Goal: Information Seeking & Learning: Learn about a topic

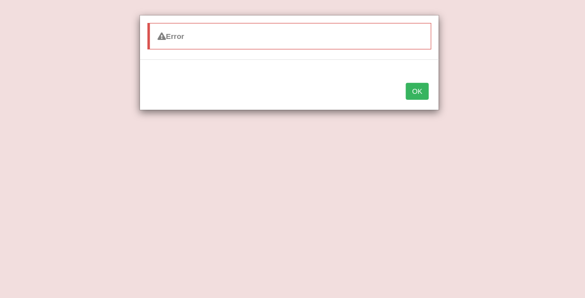
click at [413, 91] on button "OK" at bounding box center [417, 91] width 23 height 17
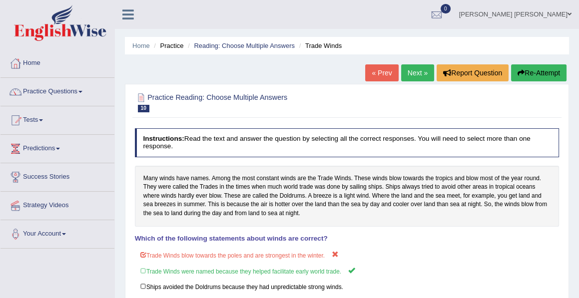
click at [16, 86] on div at bounding box center [15, 91] width 15 height 15
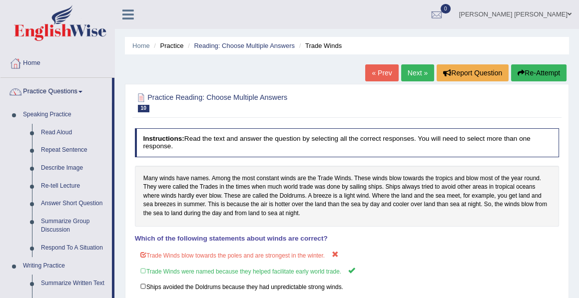
click at [16, 86] on div at bounding box center [15, 91] width 15 height 15
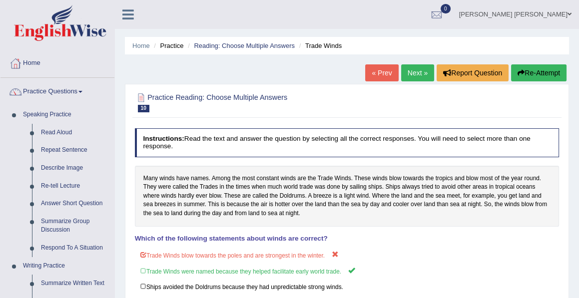
click at [16, 86] on div at bounding box center [15, 91] width 15 height 15
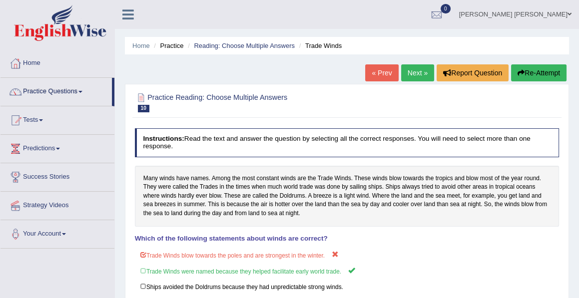
click at [16, 86] on div at bounding box center [15, 91] width 15 height 15
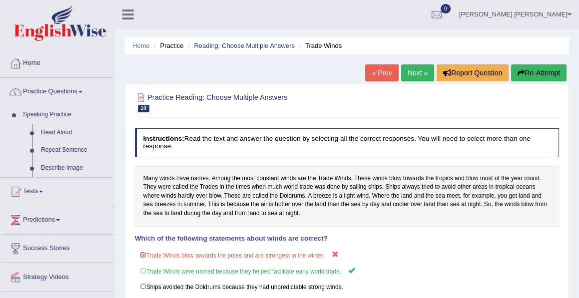
click at [16, 86] on div at bounding box center [15, 91] width 15 height 15
click at [16, 78] on link "Practice Questions" at bounding box center [57, 90] width 114 height 25
click at [14, 109] on ul "Home Practice Questions Speaking Practice Read Aloud Repeat Sentence Describe I…" at bounding box center [57, 184] width 114 height 271
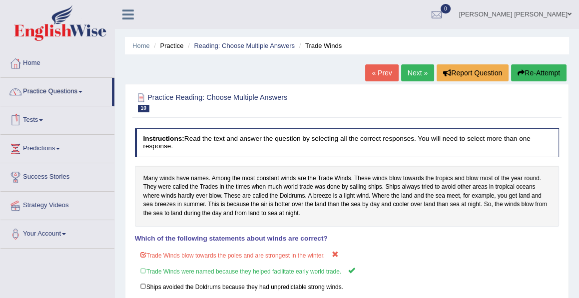
click at [17, 144] on div at bounding box center [15, 148] width 15 height 15
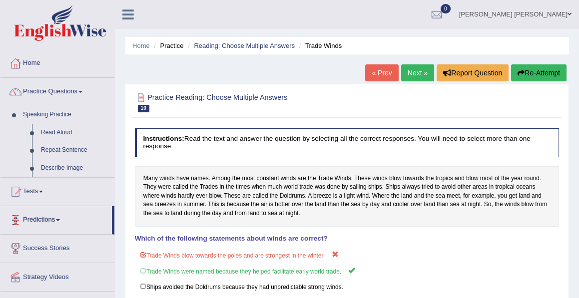
click at [17, 144] on ul "Home Practice Questions Speaking Practice Read Aloud Repeat Sentence Describe I…" at bounding box center [57, 184] width 114 height 271
click at [17, 144] on li "Speaking Practice Read Aloud Repeat Sentence Describe Image Re-tell Lecture Ans…" at bounding box center [57, 181] width 114 height 151
click at [17, 144] on li "Speaking Practice Read Aloud Repeat Sentence Describe Image Re-tell Lecture Ans…" at bounding box center [55, 181] width 111 height 151
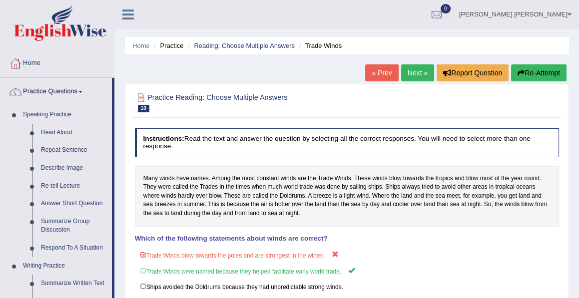
click at [34, 62] on link "Home" at bounding box center [57, 61] width 114 height 25
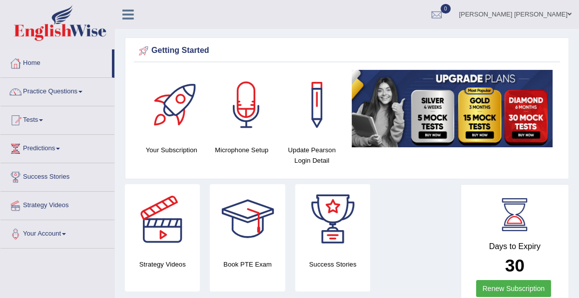
click at [53, 89] on link "Practice Questions" at bounding box center [57, 90] width 114 height 25
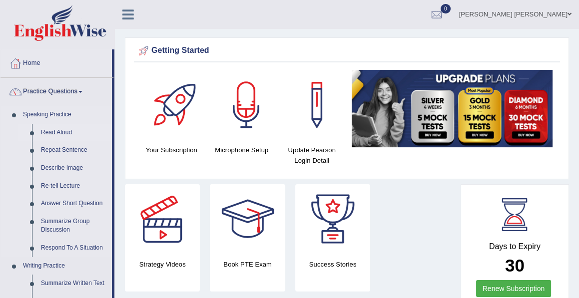
click at [51, 133] on link "Read Aloud" at bounding box center [73, 133] width 75 height 18
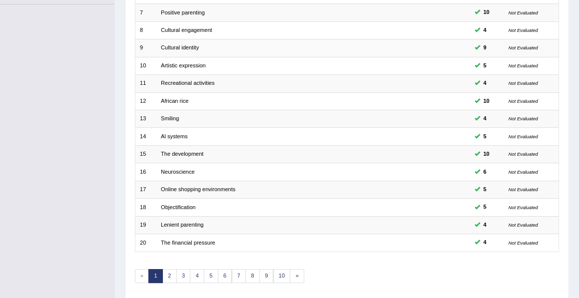
scroll to position [244, 0]
click at [167, 270] on link "2" at bounding box center [169, 277] width 14 height 14
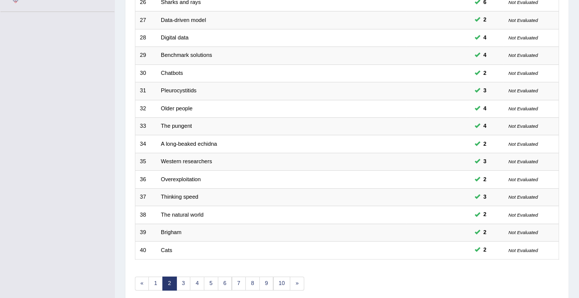
scroll to position [272, 0]
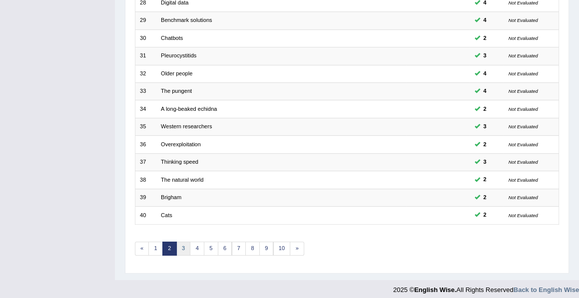
click at [179, 242] on link "3" at bounding box center [183, 249] width 14 height 14
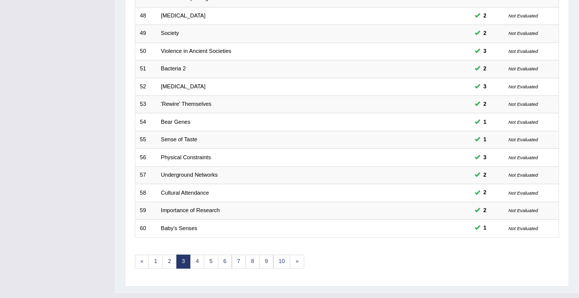
scroll to position [272, 0]
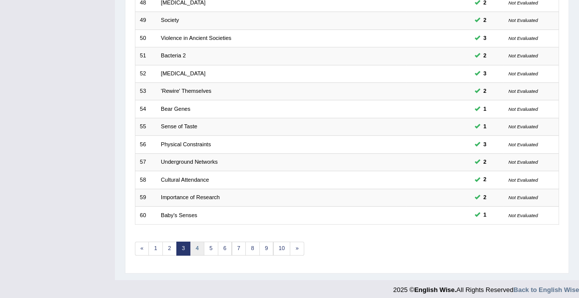
click at [195, 242] on link "4" at bounding box center [197, 249] width 14 height 14
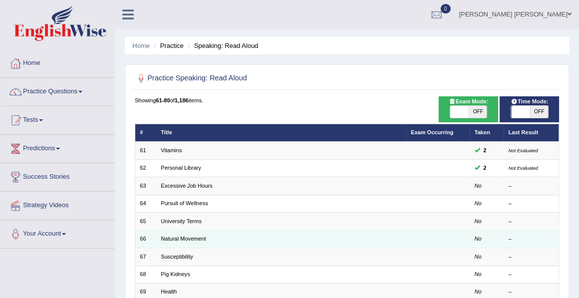
scroll to position [17, 0]
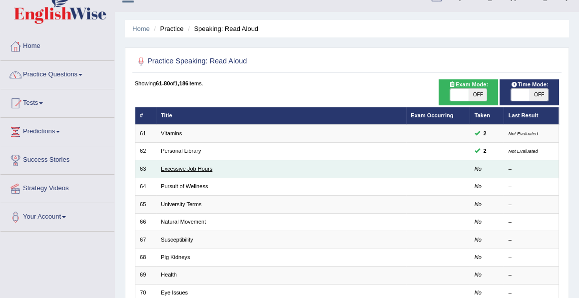
click at [174, 166] on link "Excessive Job Hours" at bounding box center [186, 169] width 51 height 6
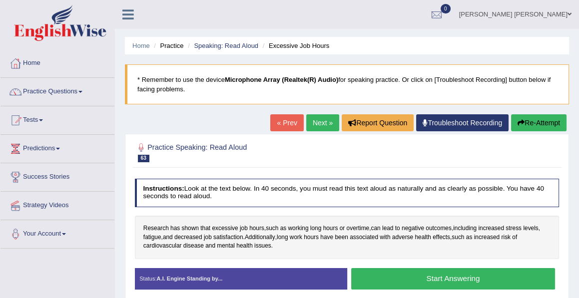
scroll to position [25, 0]
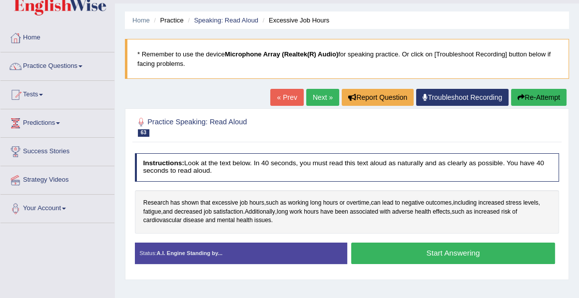
click at [439, 249] on button "Start Answering" at bounding box center [453, 253] width 204 height 21
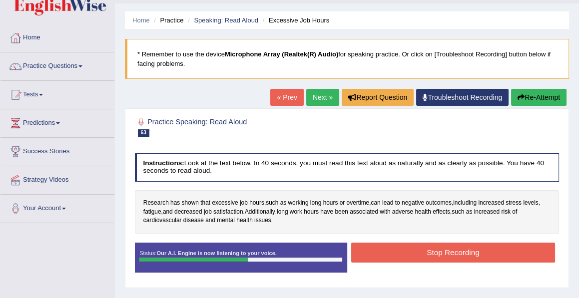
click at [439, 249] on button "Stop Recording" at bounding box center [453, 252] width 204 height 19
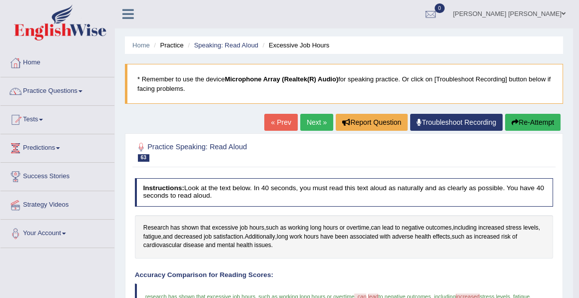
scroll to position [0, 0]
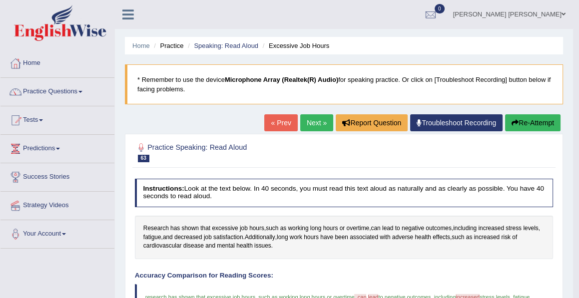
click at [309, 117] on link "Next »" at bounding box center [316, 122] width 33 height 17
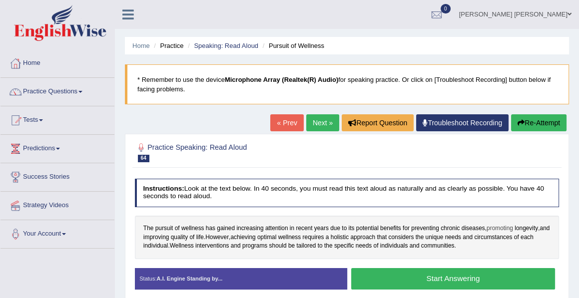
scroll to position [56, 0]
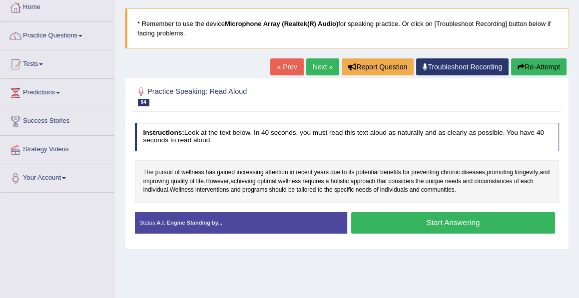
click at [147, 171] on span "The" at bounding box center [148, 172] width 10 height 9
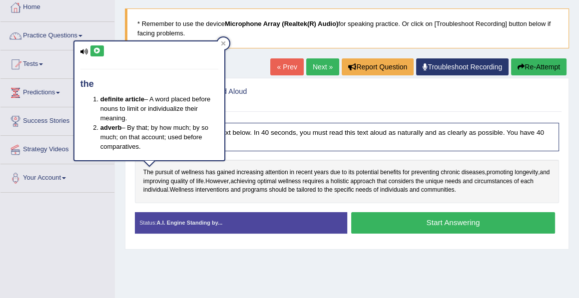
click at [95, 50] on icon at bounding box center [96, 51] width 7 height 6
click at [82, 50] on icon at bounding box center [84, 51] width 8 height 6
click at [100, 48] on icon at bounding box center [96, 51] width 7 height 6
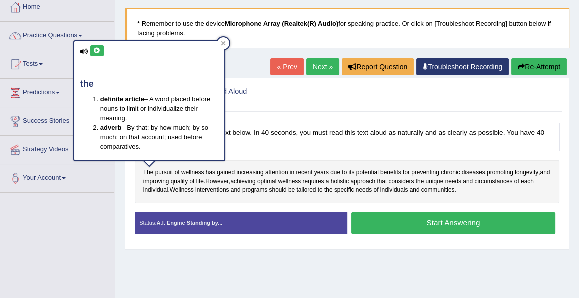
click at [96, 49] on icon at bounding box center [96, 51] width 7 height 6
click at [234, 229] on div "Status: A.I. Engine Standing by..." at bounding box center [241, 223] width 212 height 22
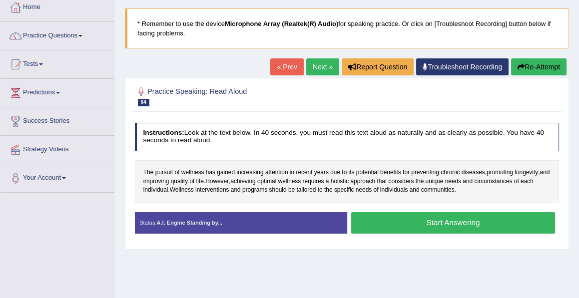
click at [400, 233] on div "Start Answering" at bounding box center [453, 224] width 212 height 24
click at [441, 222] on button "Start Answering" at bounding box center [453, 222] width 204 height 21
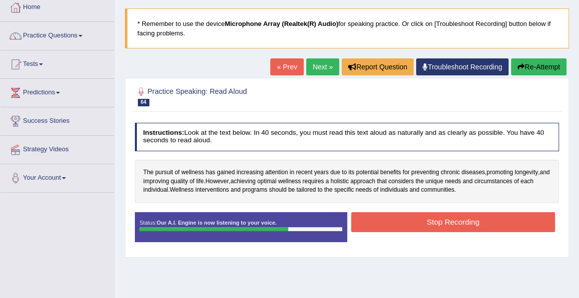
click at [441, 222] on button "Stop Recording" at bounding box center [453, 221] width 204 height 19
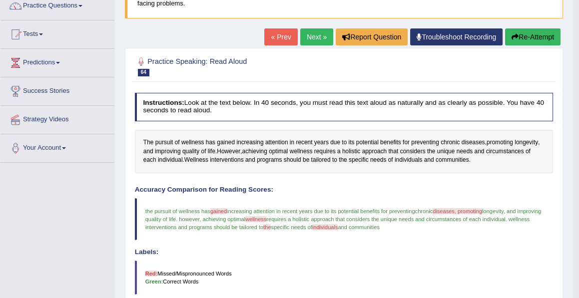
scroll to position [85, 0]
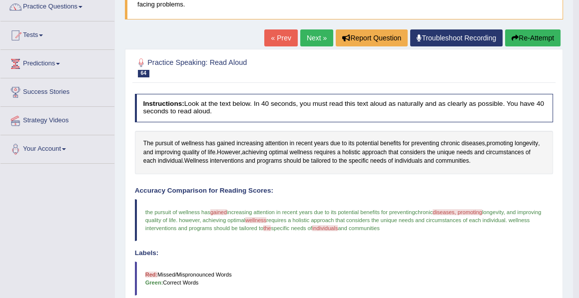
click at [317, 43] on link "Next »" at bounding box center [316, 37] width 33 height 17
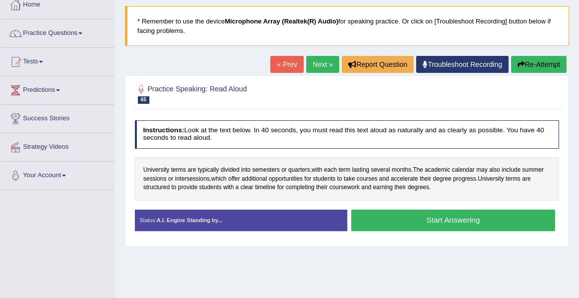
scroll to position [74, 0]
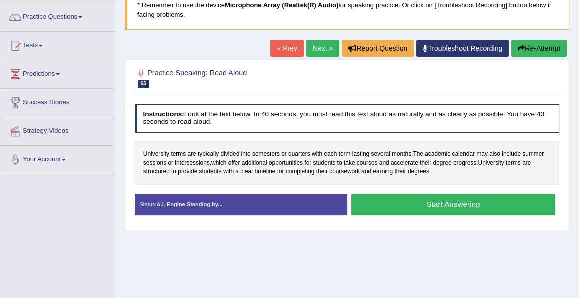
click at [438, 203] on button "Start Answering" at bounding box center [453, 204] width 204 height 21
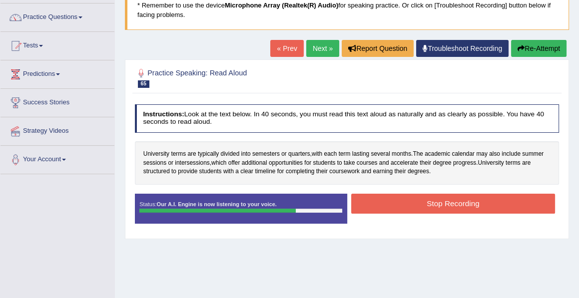
click at [438, 203] on button "Stop Recording" at bounding box center [453, 203] width 204 height 19
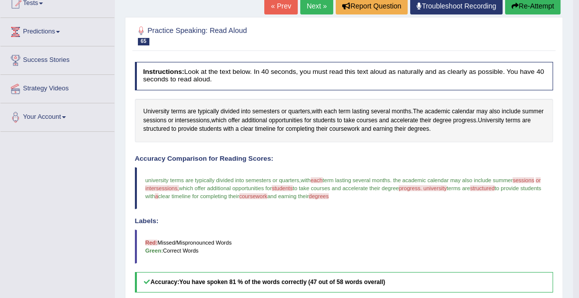
scroll to position [0, 0]
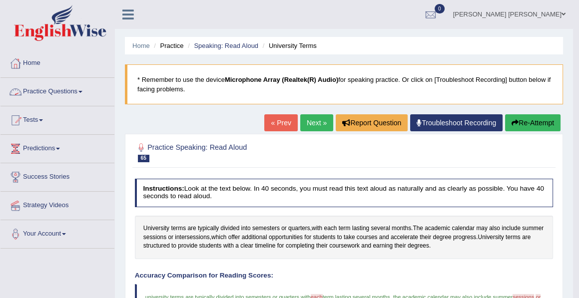
click at [59, 92] on link "Practice Questions" at bounding box center [57, 90] width 114 height 25
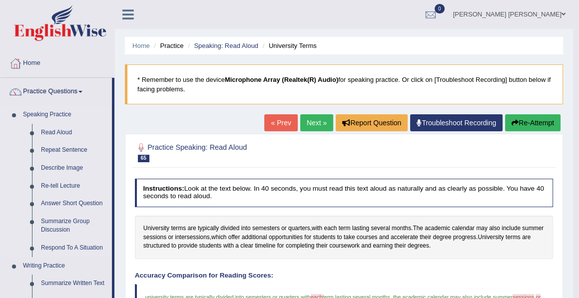
click at [61, 114] on link "Speaking Practice" at bounding box center [64, 115] width 93 height 18
click at [27, 62] on link "Home" at bounding box center [57, 61] width 114 height 25
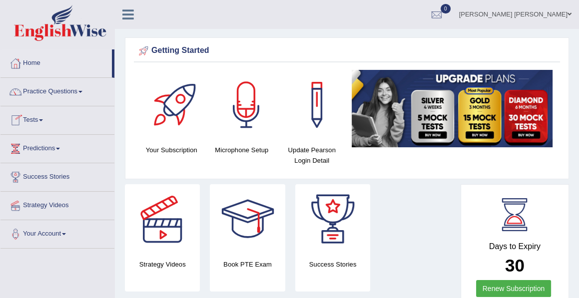
click at [62, 89] on link "Practice Questions" at bounding box center [57, 90] width 114 height 25
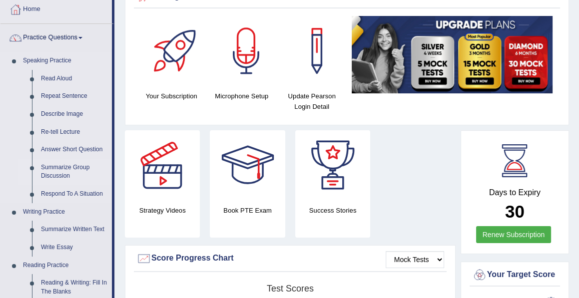
scroll to position [120, 0]
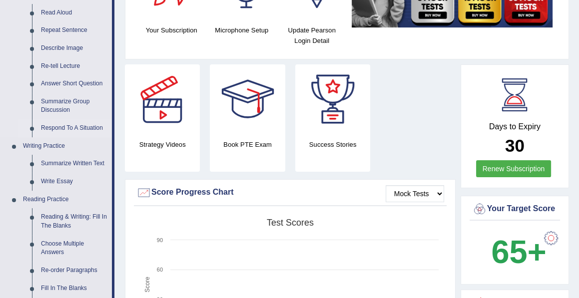
click at [57, 128] on link "Respond To A Situation" at bounding box center [73, 128] width 75 height 18
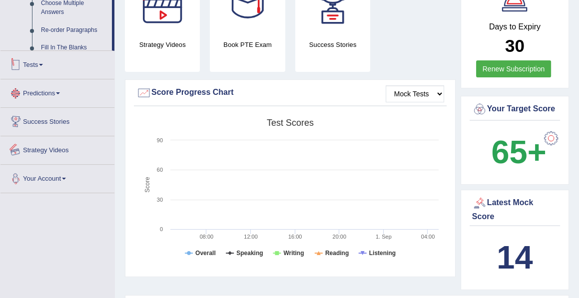
scroll to position [301, 0]
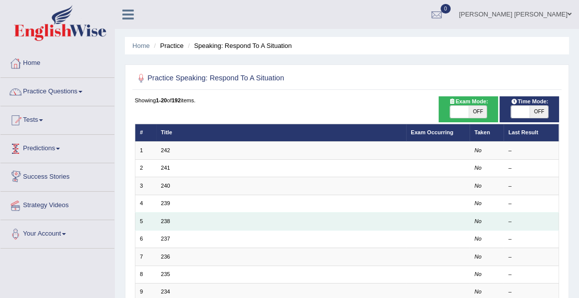
click at [163, 216] on td "238" at bounding box center [281, 221] width 250 height 17
click at [165, 218] on link "238" at bounding box center [165, 221] width 9 height 6
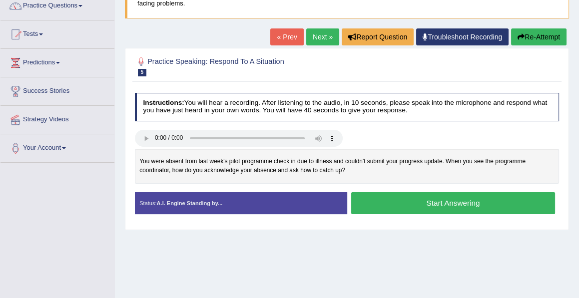
scroll to position [120, 0]
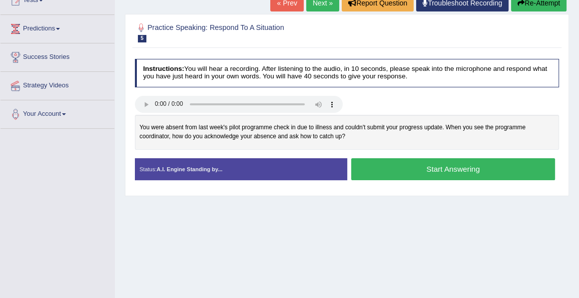
click at [288, 143] on div "You were absent from last week's pilot programme check in due to illness and co…" at bounding box center [347, 132] width 425 height 34
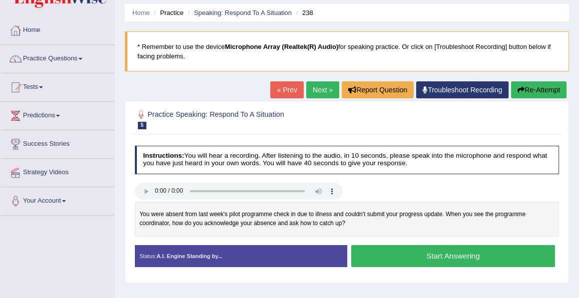
scroll to position [36, 0]
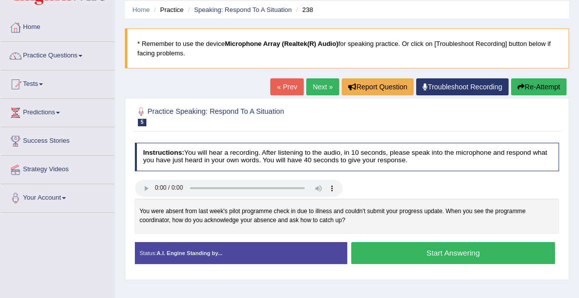
click at [311, 84] on link "Next »" at bounding box center [322, 86] width 33 height 17
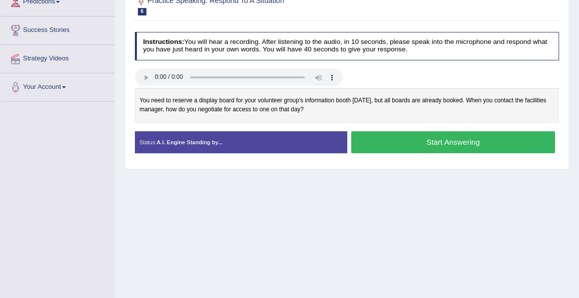
scroll to position [146, 0]
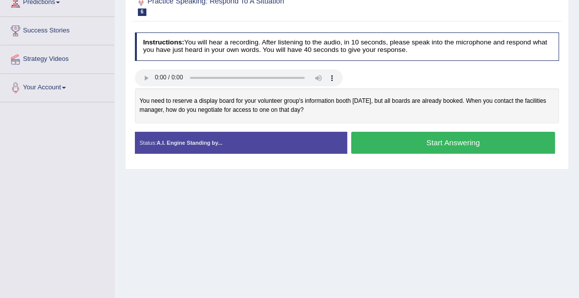
click at [346, 222] on div "Home Practice Speaking: Respond To A Situation 237 * Remember to use the device…" at bounding box center [347, 104] width 464 height 500
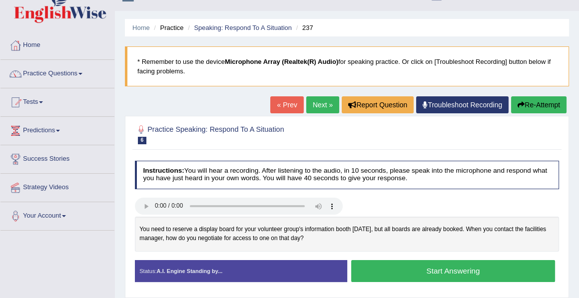
scroll to position [11, 0]
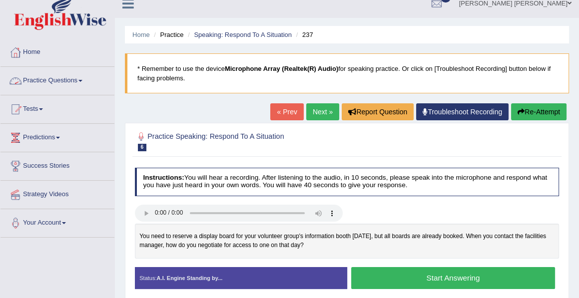
click at [58, 79] on link "Practice Questions" at bounding box center [57, 79] width 114 height 25
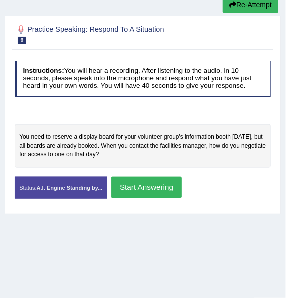
scroll to position [137, 0]
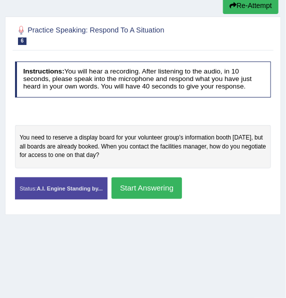
click at [40, 137] on div "You need to reserve a display board for your volunteer group's information boot…" at bounding box center [143, 146] width 256 height 43
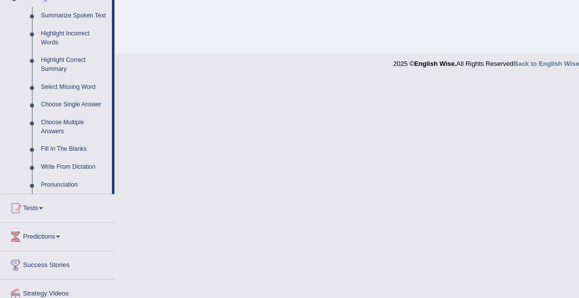
scroll to position [484, 0]
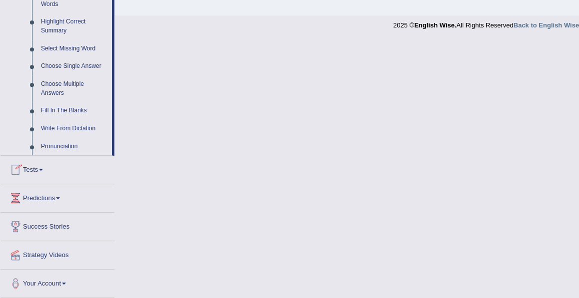
click at [35, 166] on link "Tests" at bounding box center [57, 168] width 114 height 25
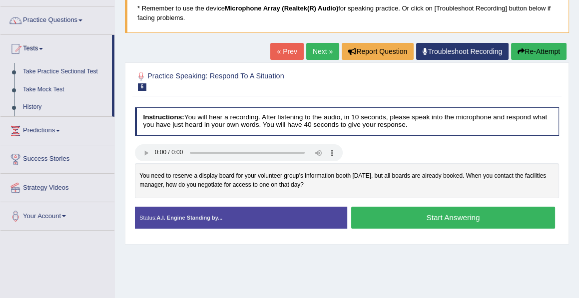
scroll to position [70, 0]
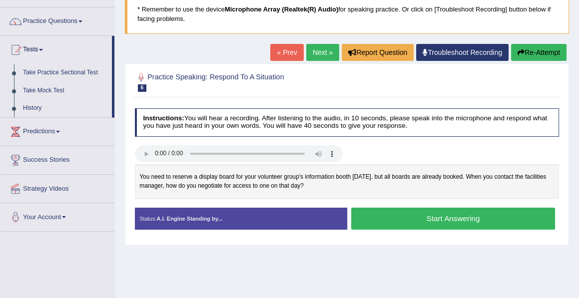
click at [447, 217] on button "Start Answering" at bounding box center [453, 218] width 204 height 21
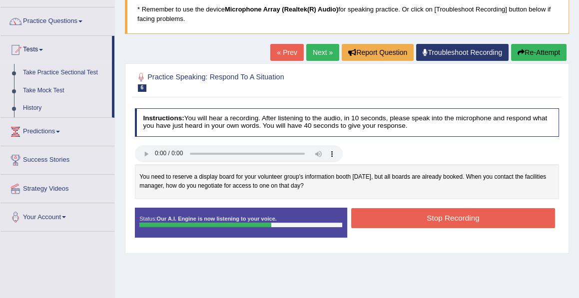
click at [447, 217] on button "Stop Recording" at bounding box center [453, 217] width 204 height 19
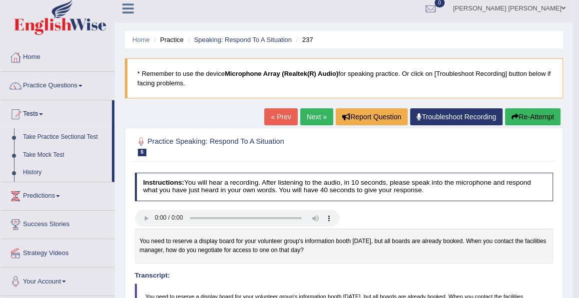
scroll to position [5, 0]
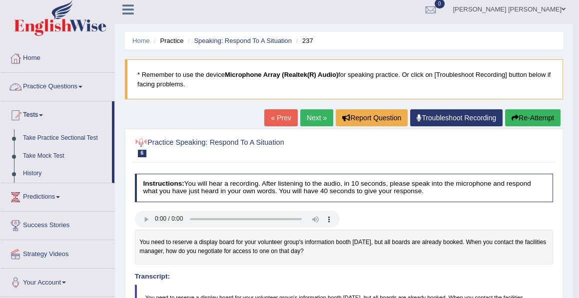
click at [66, 86] on link "Practice Questions" at bounding box center [57, 85] width 114 height 25
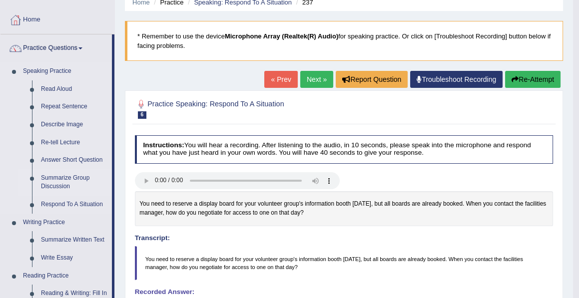
scroll to position [51, 0]
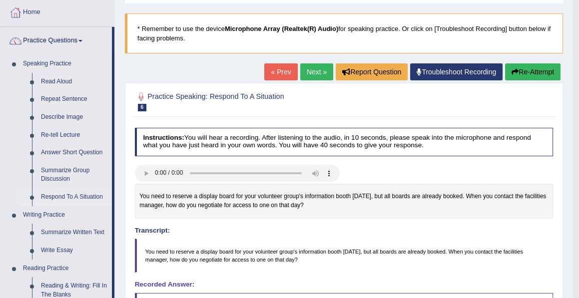
click at [66, 197] on link "Respond To A Situation" at bounding box center [73, 197] width 75 height 18
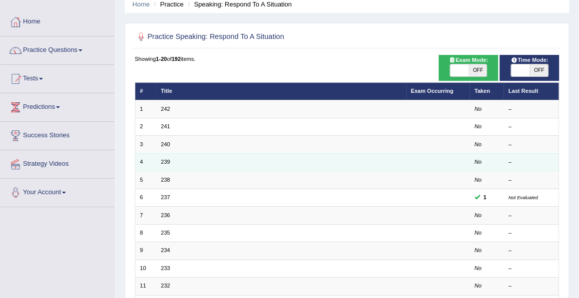
scroll to position [42, 0]
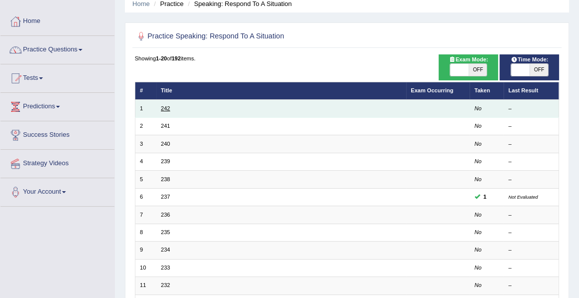
click at [169, 110] on link "242" at bounding box center [165, 108] width 9 height 6
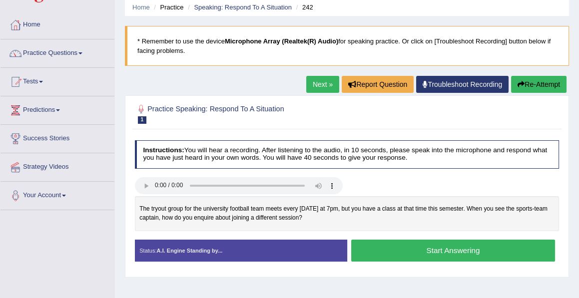
scroll to position [40, 0]
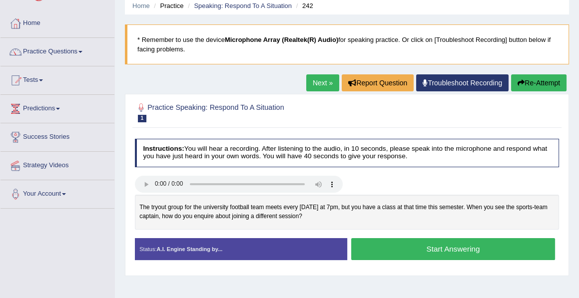
click at [438, 249] on button "Start Answering" at bounding box center [453, 248] width 204 height 21
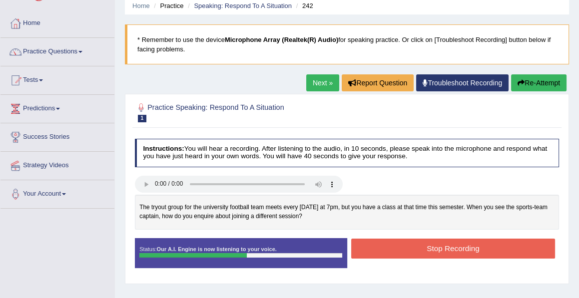
click at [438, 249] on button "Stop Recording" at bounding box center [453, 248] width 204 height 19
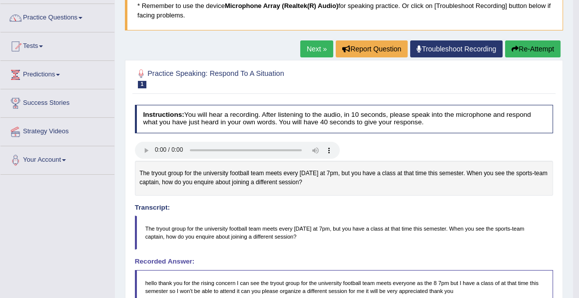
scroll to position [0, 0]
